Goal: Transaction & Acquisition: Purchase product/service

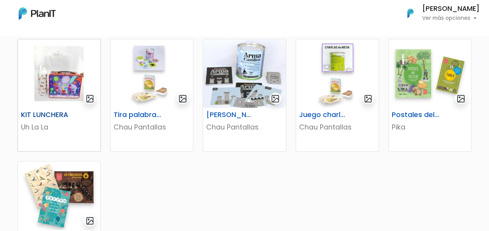
scroll to position [428, 0]
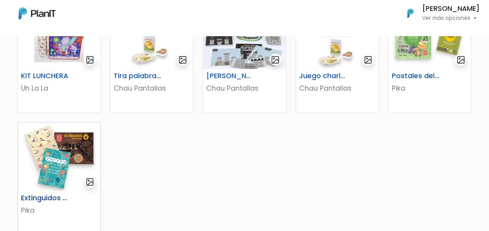
click at [68, 158] on img at bounding box center [59, 157] width 82 height 68
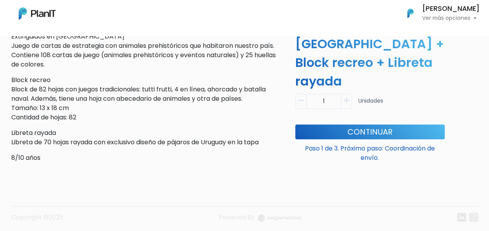
scroll to position [207, 0]
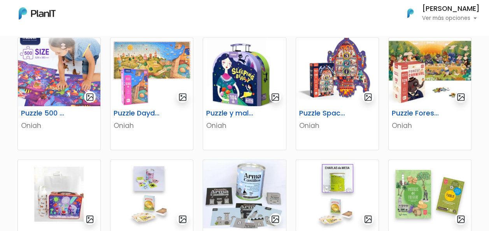
scroll to position [266, 0]
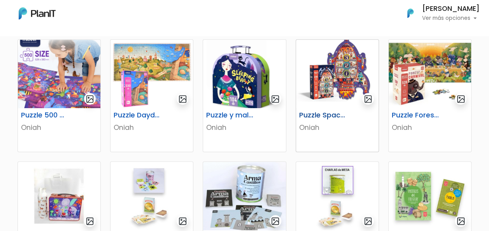
click at [335, 65] on img at bounding box center [337, 74] width 82 height 68
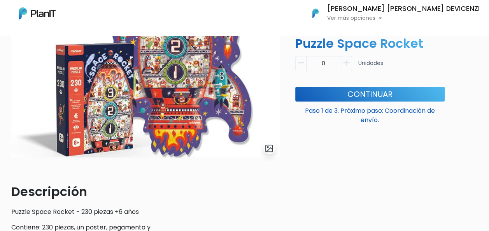
scroll to position [90, 0]
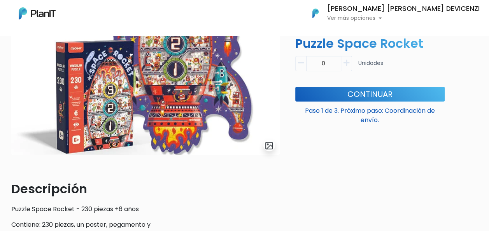
click at [350, 65] on button "button" at bounding box center [346, 63] width 11 height 15
type input "1"
click at [373, 93] on button "Continuar" at bounding box center [369, 94] width 149 height 15
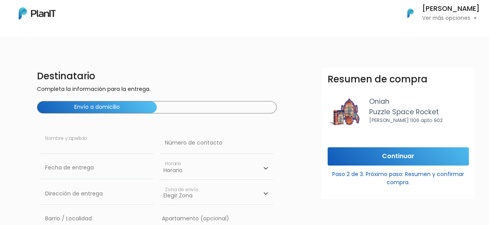
click at [91, 144] on input "text" at bounding box center [97, 143] width 114 height 22
click at [67, 142] on input "text" at bounding box center [97, 143] width 114 height 22
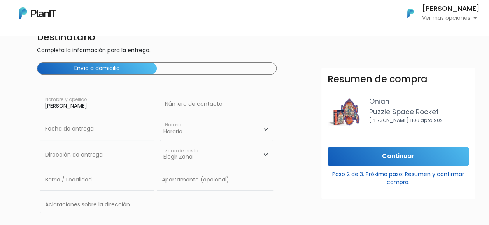
type input "Ana Devicenzi"
type input "1"
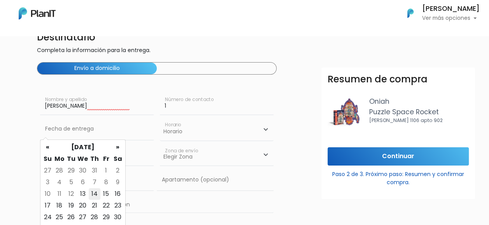
click at [97, 192] on td "14" at bounding box center [95, 194] width 12 height 12
type input "14/08/2025"
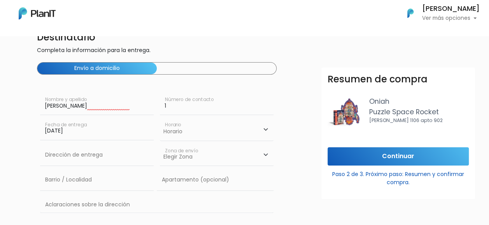
click at [170, 133] on select "Horario 08:00 - 10:00 10:00 - 12:00 14:00 - 16:00 16:00 - 18:00" at bounding box center [217, 129] width 114 height 23
select select "1"
click at [160, 118] on select "Horario 08:00 - 10:00 10:00 - 12:00 14:00 - 16:00 16:00 - 18:00" at bounding box center [217, 129] width 114 height 23
click at [100, 157] on input "text" at bounding box center [97, 155] width 114 height 22
type input "Vidal y Fuentes 3075, Montevideo Departamento de Montevideo, Uruguay"
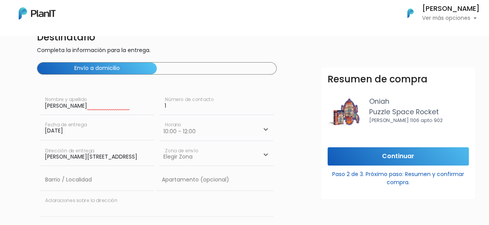
type input "Vidal y Fuentes 3075, Montevideo Departamento de Montevideo, Uruguay"
click at [191, 159] on select "Elegir Zona Zona américa Montevideo" at bounding box center [217, 155] width 114 height 22
select select "10"
click at [160, 144] on select "Elegir Zona Zona américa Montevideo" at bounding box center [217, 155] width 114 height 22
click at [124, 186] on input "text" at bounding box center [97, 180] width 114 height 22
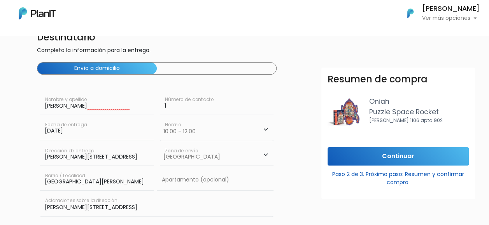
type input "Parque Batlle"
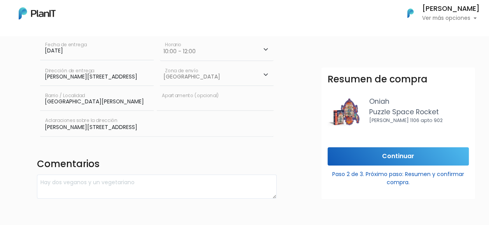
scroll to position [117, 0]
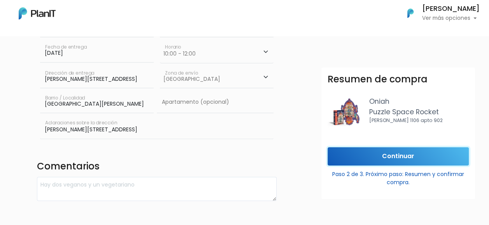
click at [419, 152] on input "Continuar" at bounding box center [397, 156] width 141 height 18
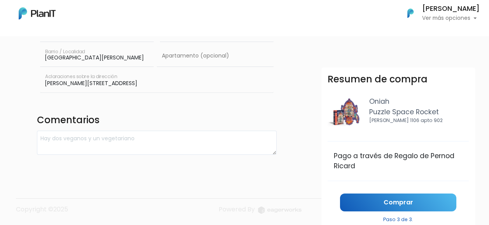
scroll to position [0, 0]
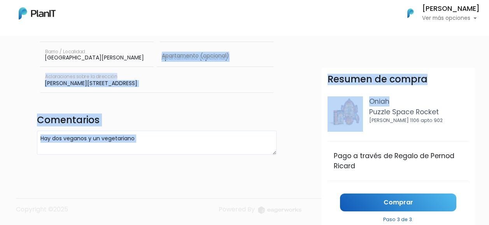
drag, startPoint x: 474, startPoint y: 89, endPoint x: 473, endPoint y: 50, distance: 38.9
click at [473, 50] on form "Destinatario Completa la información para la entrega. Envío a domicilio Ana Dev…" at bounding box center [286, 30] width 498 height 250
drag, startPoint x: 473, startPoint y: 50, endPoint x: 425, endPoint y: 18, distance: 57.7
click at [425, 18] on p "Ver más opciones" at bounding box center [451, 18] width 58 height 5
drag, startPoint x: 307, startPoint y: 131, endPoint x: 303, endPoint y: 135, distance: 5.2
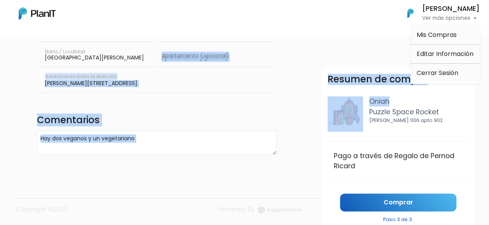
click at [307, 131] on form "Destinatario Completa la información para la entrega. Envío a domicilio Ana Dev…" at bounding box center [286, 30] width 498 height 250
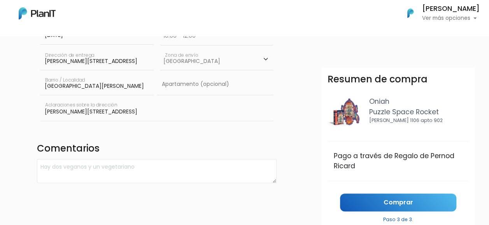
scroll to position [124, 0]
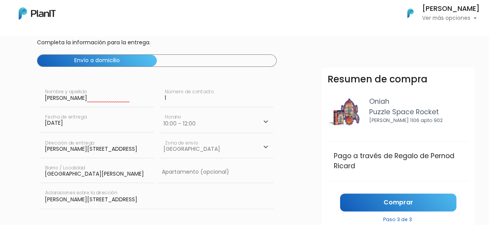
scroll to position [46, 0]
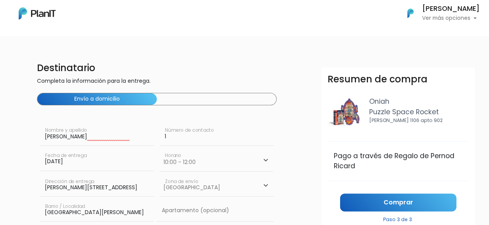
scroll to position [7, 0]
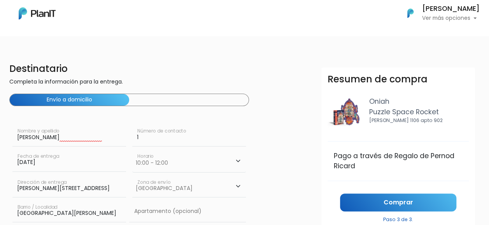
click at [461, 102] on html "Mis Compras Mi Lista Editar Información Cerrar Sesión ANA CLARA DEVICENZI Ver m…" at bounding box center [216, 105] width 489 height 225
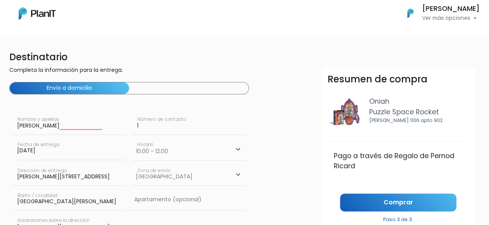
scroll to position [163, 28]
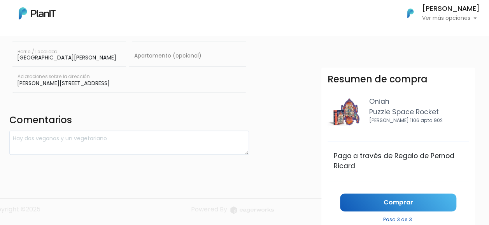
click at [379, 46] on form "Destinatario Completa la información para la entrega. Envío a domicilio Ana Dev…" at bounding box center [258, 30] width 498 height 250
drag, startPoint x: 438, startPoint y: 403, endPoint x: 771, endPoint y: 595, distance: 385.4
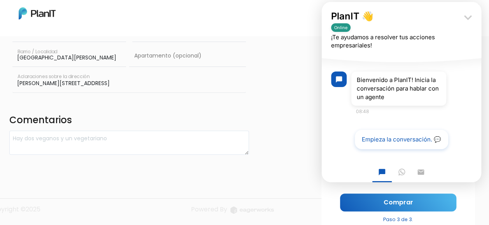
click at [474, 13] on icon "keyboard_arrow_down" at bounding box center [468, 18] width 16 height 16
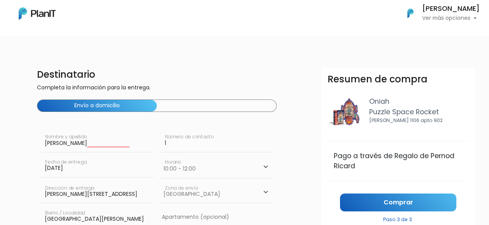
scroll to position [0, 0]
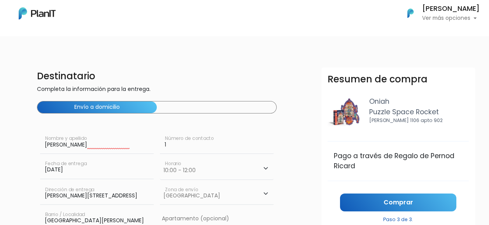
click at [400, 110] on p "Puzzle Space Rocket" at bounding box center [419, 112] width 100 height 10
click at [387, 151] on div "Pago a través de Regalo de Pernod Ricard" at bounding box center [398, 161] width 129 height 21
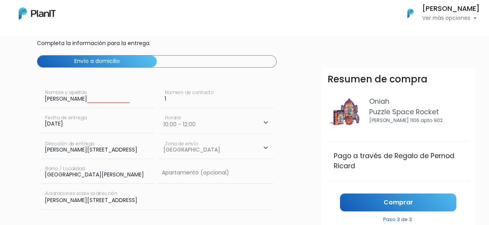
scroll to position [163, 0]
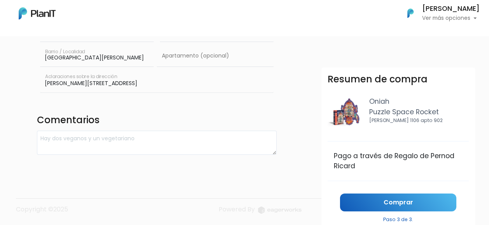
click at [352, 165] on div "Pago a través de Regalo de Pernod Ricard" at bounding box center [398, 161] width 129 height 21
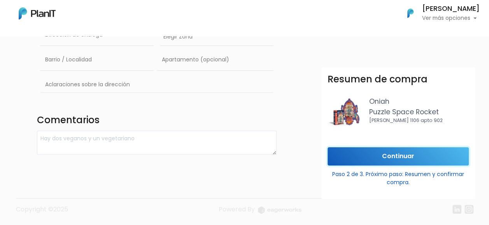
click at [398, 152] on input "Continuar" at bounding box center [397, 156] width 141 height 18
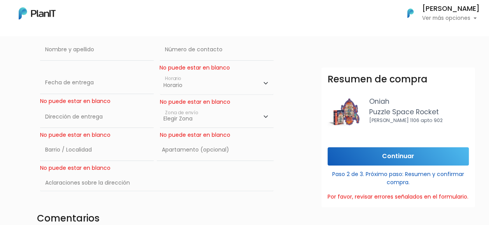
scroll to position [81, 0]
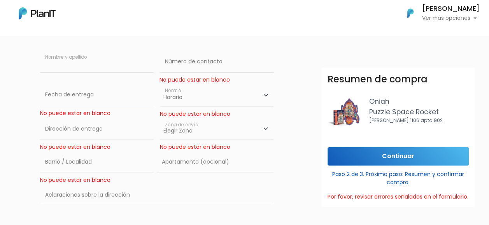
click at [93, 63] on input "text" at bounding box center [97, 62] width 114 height 22
type input "Valentina Decker"
type input "99100501"
type input "Dr. Vidal y Fuentes 3075"
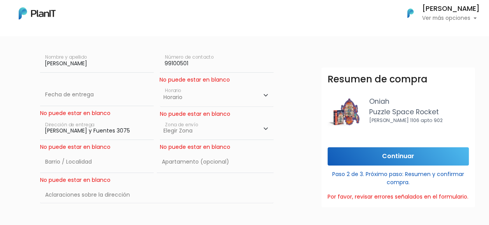
drag, startPoint x: 117, startPoint y: 65, endPoint x: 0, endPoint y: 60, distance: 117.6
click at [0, 60] on html "Mis Compras Mi Lista Editar Información Cerrar Sesión ANA CLARA DEVICENZI Ver m…" at bounding box center [244, 31] width 489 height 225
type input "Ana Clara Devicenzi"
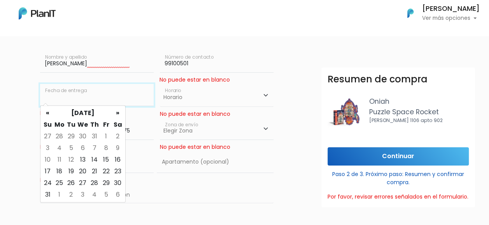
click at [106, 93] on input "text" at bounding box center [97, 95] width 114 height 22
click at [98, 159] on td "14" at bounding box center [95, 160] width 12 height 12
type input "14/08/2025"
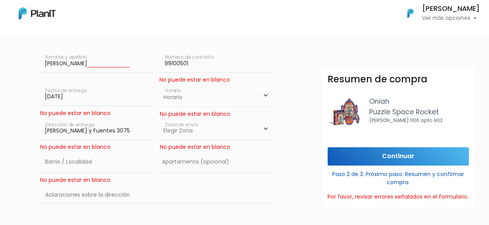
click at [178, 99] on select "Horario 08:00 - 10:00 10:00 - 12:00 14:00 - 16:00 16:00 - 18:00" at bounding box center [217, 95] width 114 height 23
select select "1"
click at [160, 84] on select "Horario 08:00 - 10:00 10:00 - 12:00 14:00 - 16:00 16:00 - 18:00" at bounding box center [217, 95] width 114 height 23
click at [182, 131] on select "Elegir Zona Zona américa Montevideo" at bounding box center [217, 129] width 114 height 22
select select "10"
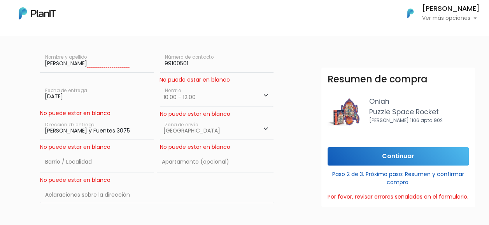
click at [160, 118] on select "Elegir Zona Zona américa Montevideo" at bounding box center [217, 129] width 114 height 22
click at [98, 166] on input "text" at bounding box center [97, 162] width 114 height 22
type input "Parque Batlle"
click at [184, 166] on input "text" at bounding box center [215, 162] width 117 height 22
click at [132, 198] on input "text" at bounding box center [157, 195] width 234 height 23
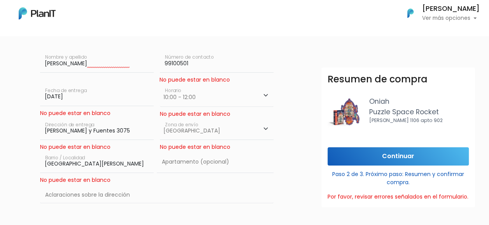
drag, startPoint x: 282, startPoint y: 200, endPoint x: 278, endPoint y: 198, distance: 4.6
click at [282, 200] on form "Destinatario Completa la información para la entrega. Envío a domicilio Ana Cla…" at bounding box center [286, 125] width 498 height 279
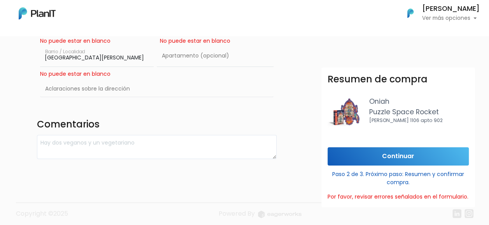
scroll to position [192, 0]
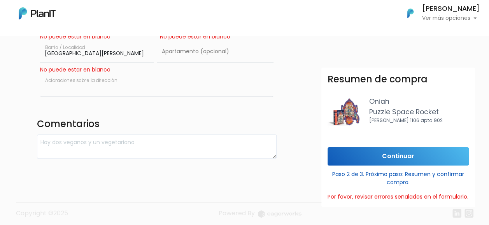
click at [128, 90] on input "text" at bounding box center [157, 85] width 234 height 23
type input "es"
click at [60, 86] on input "es" at bounding box center [157, 85] width 234 height 23
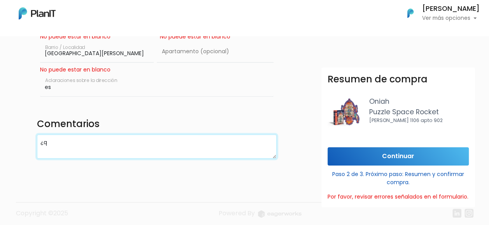
type textarea "¿q"
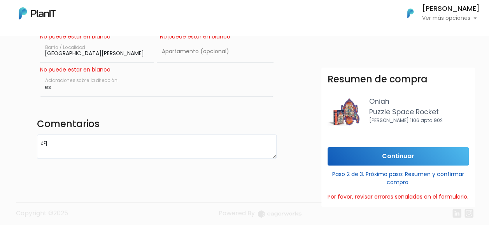
click at [58, 83] on input "es" at bounding box center [157, 85] width 234 height 23
type input "esq Mac Eachen"
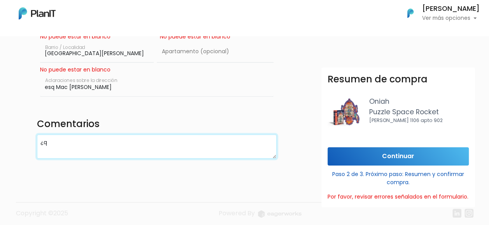
click at [79, 137] on textarea "¿q" at bounding box center [157, 147] width 240 height 25
type textarea "¿"
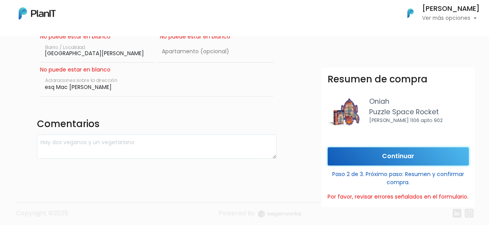
click at [385, 149] on input "Continuar" at bounding box center [397, 156] width 141 height 18
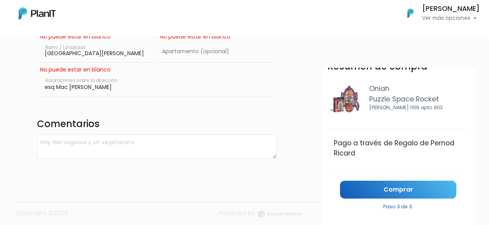
scroll to position [16, 0]
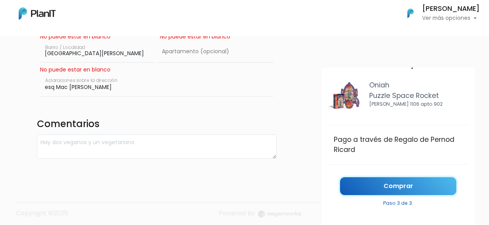
click at [362, 181] on link "Comprar" at bounding box center [398, 186] width 116 height 18
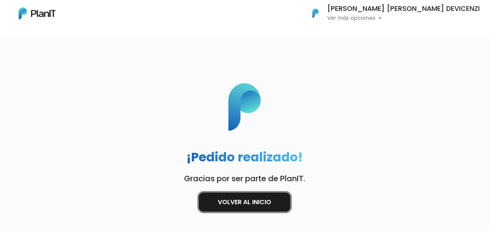
click at [250, 201] on link "Volver al inicio" at bounding box center [244, 202] width 91 height 19
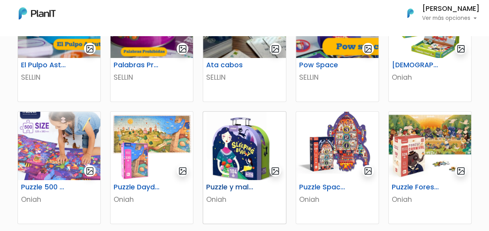
scroll to position [272, 0]
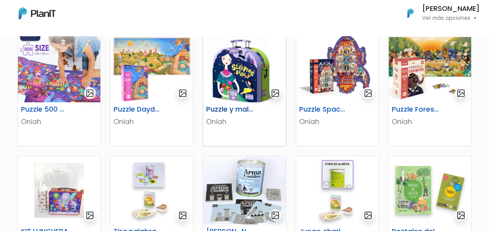
click at [250, 71] on img at bounding box center [244, 68] width 82 height 68
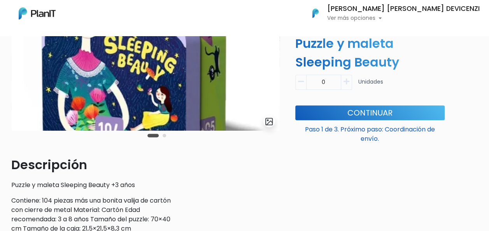
scroll to position [51, 0]
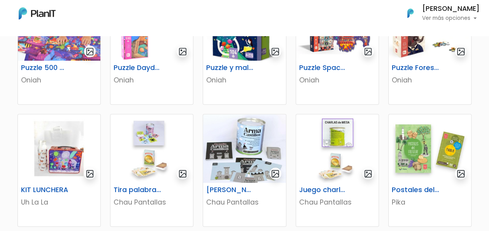
scroll to position [311, 0]
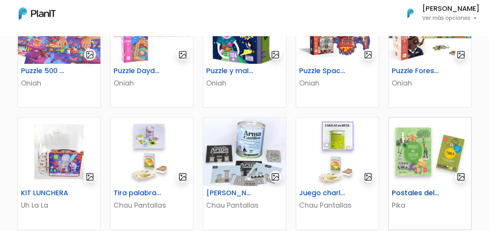
click at [431, 140] on img at bounding box center [430, 151] width 82 height 68
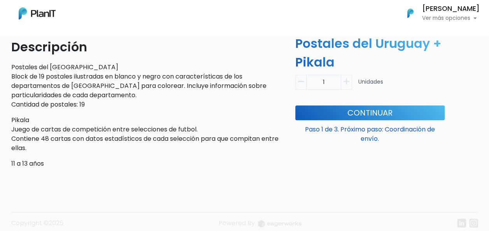
scroll to position [233, 0]
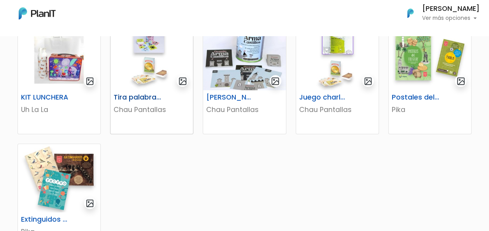
scroll to position [418, 0]
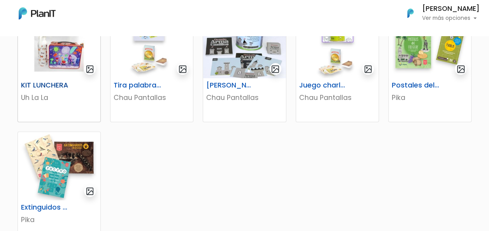
click at [65, 51] on img at bounding box center [59, 44] width 82 height 68
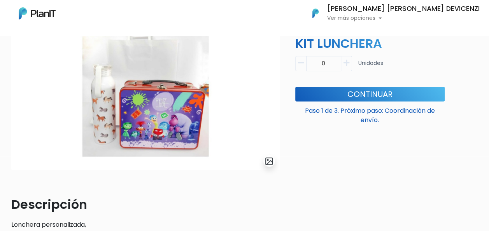
scroll to position [78, 0]
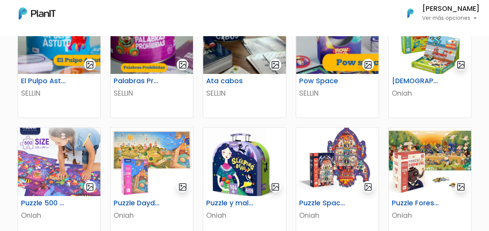
scroll to position [180, 0]
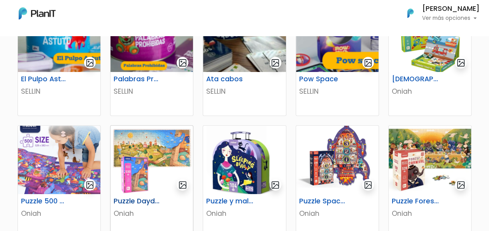
click at [153, 150] on img at bounding box center [151, 160] width 82 height 68
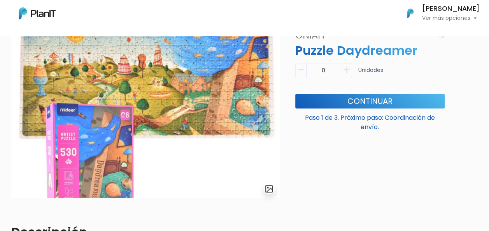
scroll to position [78, 0]
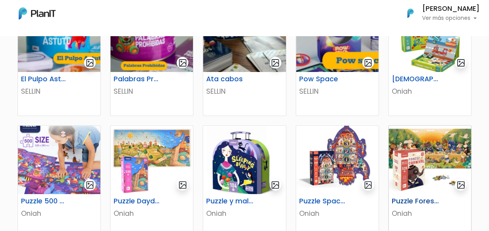
click at [432, 152] on img at bounding box center [430, 160] width 82 height 68
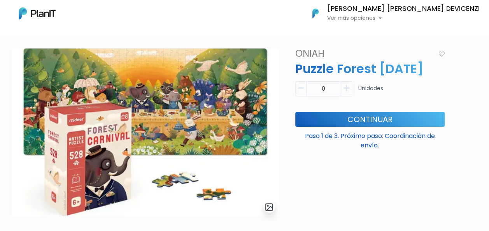
scroll to position [39, 0]
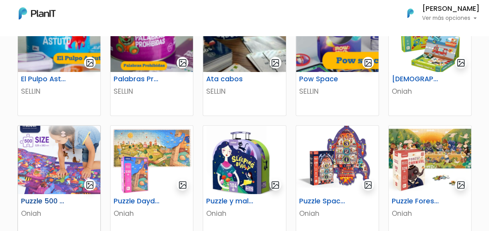
click at [64, 160] on img at bounding box center [59, 160] width 82 height 68
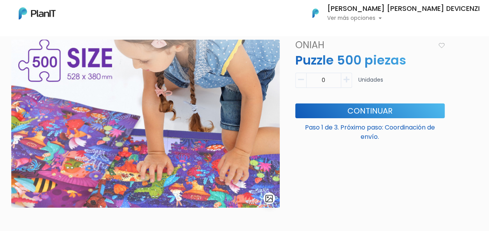
scroll to position [39, 0]
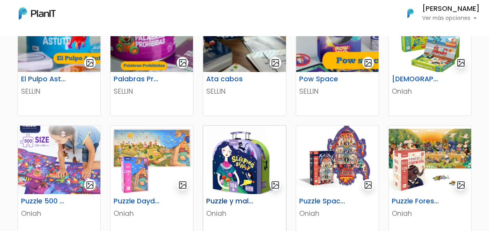
click at [237, 157] on img at bounding box center [244, 160] width 82 height 68
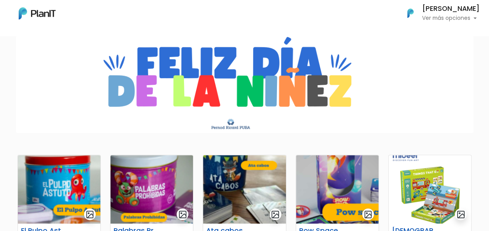
scroll to position [25, 0]
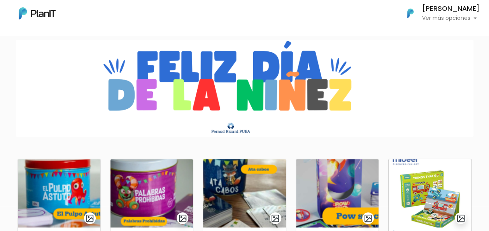
click at [418, 178] on img at bounding box center [430, 193] width 82 height 68
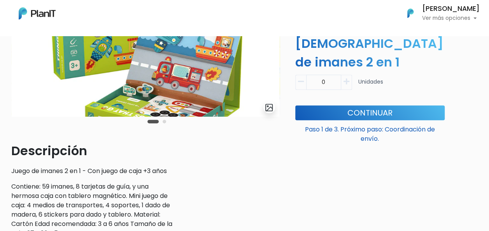
scroll to position [117, 0]
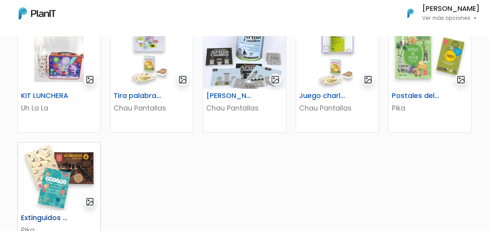
scroll to position [414, 0]
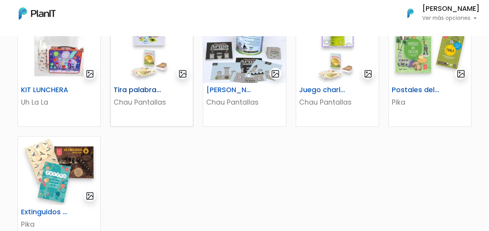
click at [162, 51] on img at bounding box center [151, 48] width 82 height 68
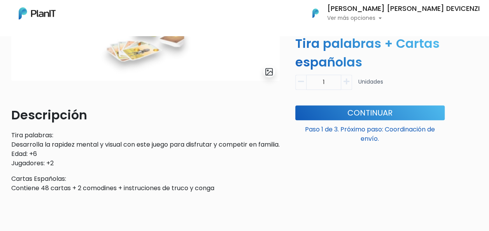
scroll to position [226, 0]
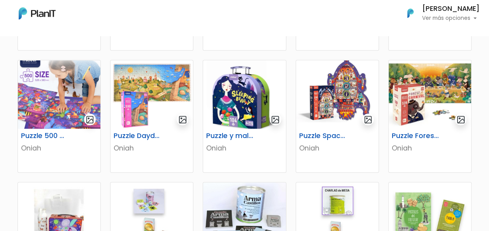
scroll to position [234, 0]
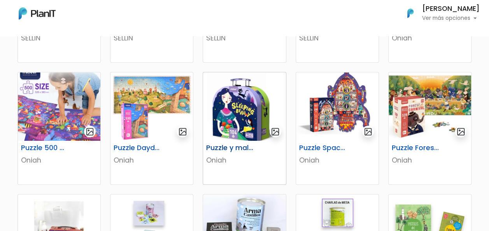
click at [255, 96] on img at bounding box center [244, 106] width 82 height 68
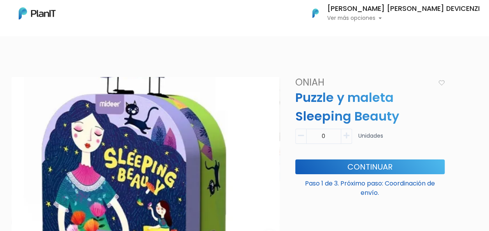
click at [343, 137] on button "button" at bounding box center [346, 136] width 11 height 15
type input "1"
click at [350, 167] on button "Continuar" at bounding box center [369, 166] width 149 height 15
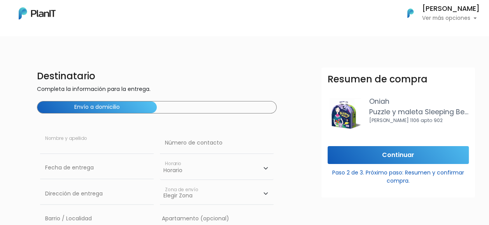
click at [89, 150] on input "text" at bounding box center [97, 143] width 114 height 22
type input "Ana Clara Devicenzi"
type input "99100501"
type input "Dr. Vidal y Fuentes 3075"
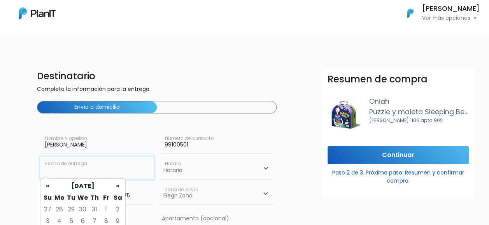
click at [105, 171] on input "text" at bounding box center [97, 168] width 114 height 22
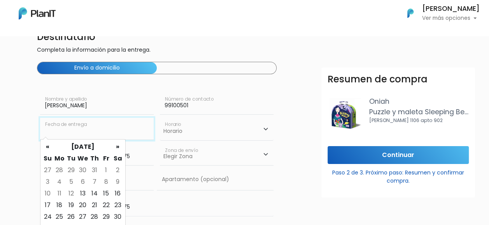
scroll to position [78, 0]
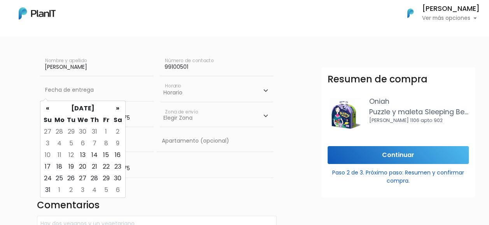
click at [96, 156] on td "14" at bounding box center [95, 155] width 12 height 12
type input "14/08/2025"
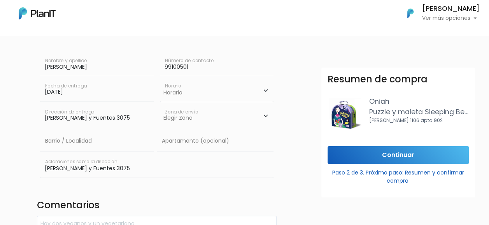
click at [188, 91] on select "Horario 08:00 - 10:00 10:00 - 12:00 14:00 - 16:00 16:00 - 18:00" at bounding box center [217, 90] width 114 height 23
select select "1"
click at [160, 79] on select "Horario 08:00 - 10:00 10:00 - 12:00 14:00 - 16:00 16:00 - 18:00" at bounding box center [217, 90] width 114 height 23
click at [196, 116] on select "Elegir Zona Zona américa Montevideo" at bounding box center [217, 116] width 114 height 22
select select "10"
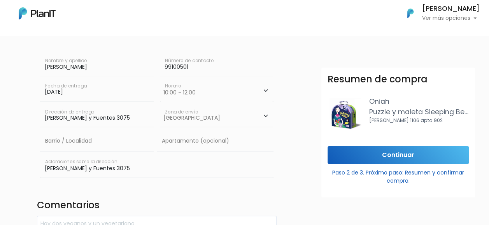
click at [160, 105] on select "Elegir Zona Zona américa Montevideo" at bounding box center [217, 116] width 114 height 22
click at [124, 142] on input "text" at bounding box center [97, 141] width 114 height 22
type input "Parque Batlle"
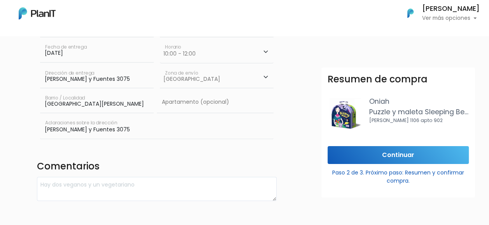
scroll to position [0, 0]
drag, startPoint x: 130, startPoint y: 135, endPoint x: -2, endPoint y: 135, distance: 131.8
type input "esq Mac Eachen"
click at [405, 156] on input "Continuar" at bounding box center [397, 155] width 141 height 18
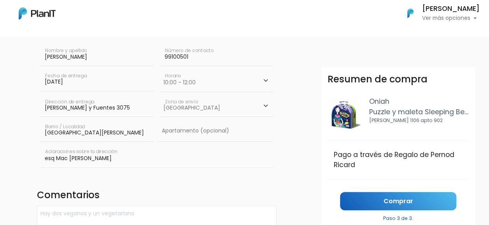
scroll to position [117, 0]
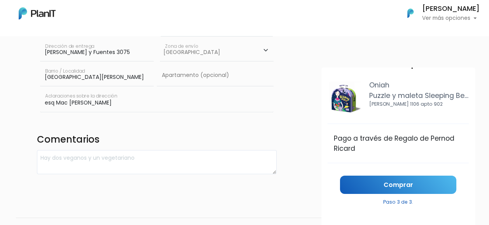
scroll to position [156, 0]
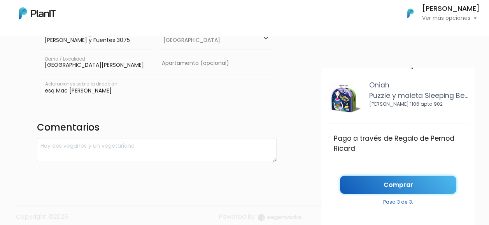
click at [394, 182] on link "Comprar" at bounding box center [398, 185] width 116 height 18
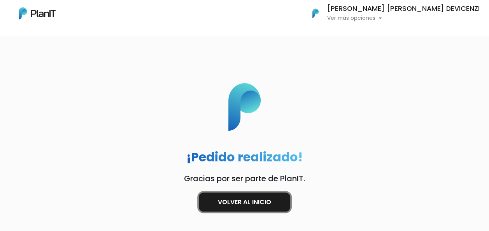
click at [247, 197] on link "Volver al inicio" at bounding box center [244, 202] width 91 height 19
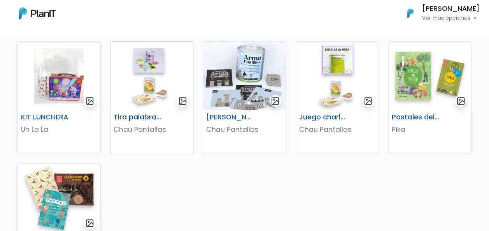
scroll to position [389, 0]
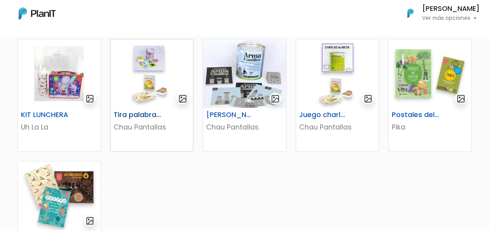
click at [156, 77] on img at bounding box center [151, 73] width 82 height 68
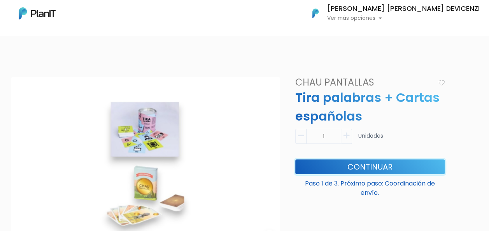
click at [355, 163] on button "Continuar" at bounding box center [369, 166] width 149 height 15
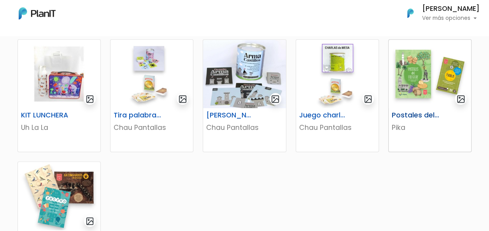
scroll to position [383, 0]
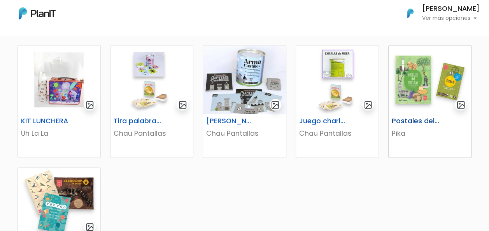
click at [431, 85] on img at bounding box center [430, 80] width 82 height 68
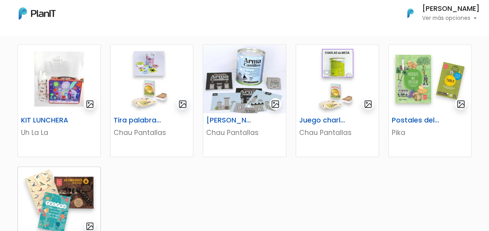
click at [29, 189] on img at bounding box center [59, 201] width 82 height 68
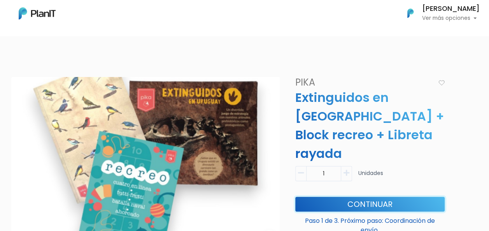
click at [364, 197] on button "Continuar" at bounding box center [369, 204] width 149 height 15
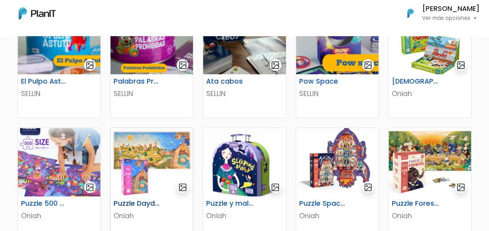
scroll to position [112, 0]
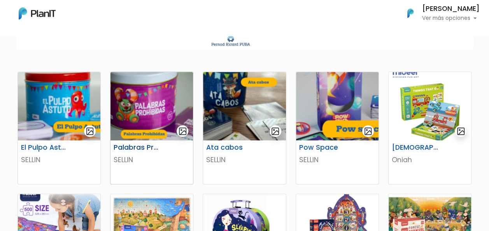
click at [156, 89] on img at bounding box center [151, 106] width 82 height 68
click at [249, 109] on img at bounding box center [244, 106] width 82 height 68
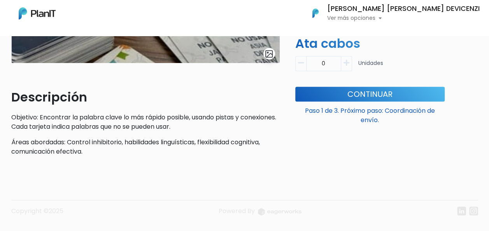
scroll to position [194, 0]
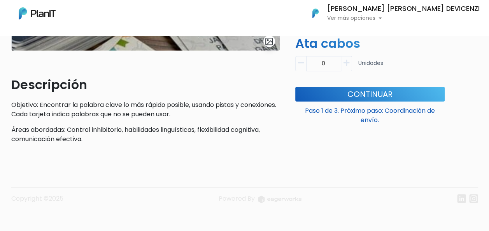
click at [347, 62] on icon "button" at bounding box center [346, 63] width 6 height 7
type input "1"
click at [351, 90] on button "Continuar" at bounding box center [369, 94] width 149 height 15
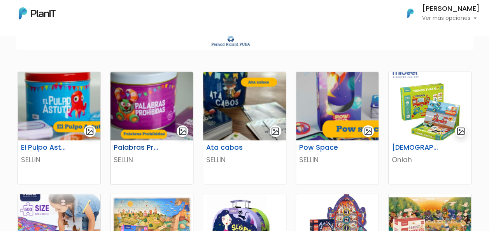
click at [120, 99] on img at bounding box center [151, 106] width 82 height 68
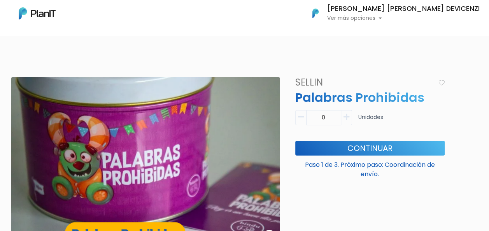
click at [348, 121] on button "button" at bounding box center [346, 117] width 11 height 15
type input "1"
click at [339, 148] on button "Continuar" at bounding box center [369, 148] width 149 height 15
